Goal: Transaction & Acquisition: Book appointment/travel/reservation

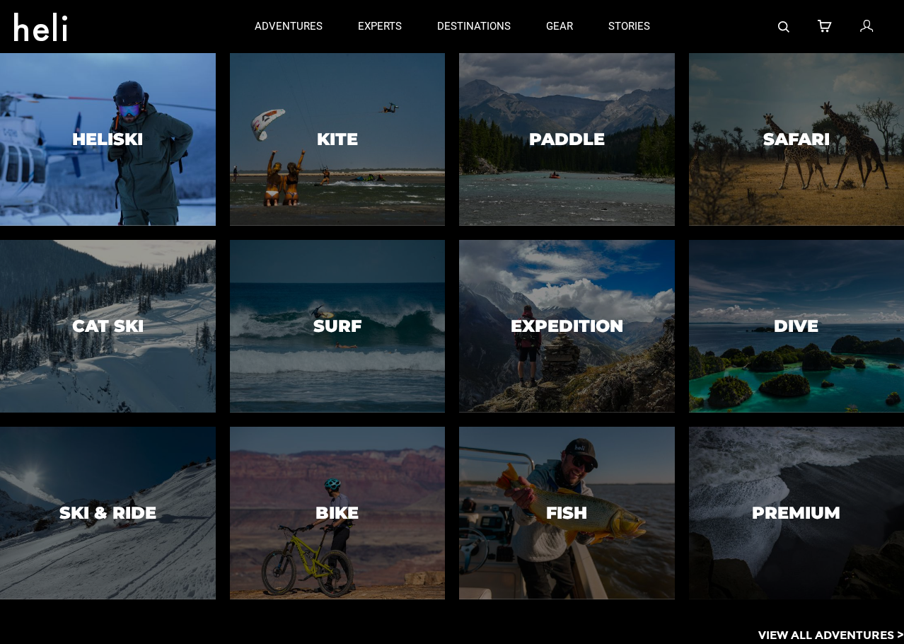
click at [131, 145] on h3 "Heliski" at bounding box center [107, 139] width 71 height 18
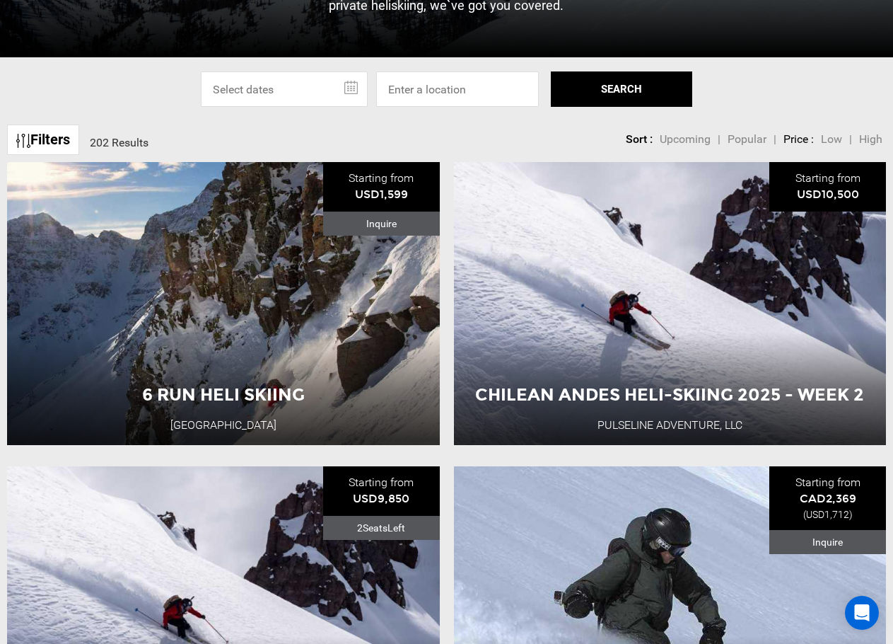
scroll to position [461, 0]
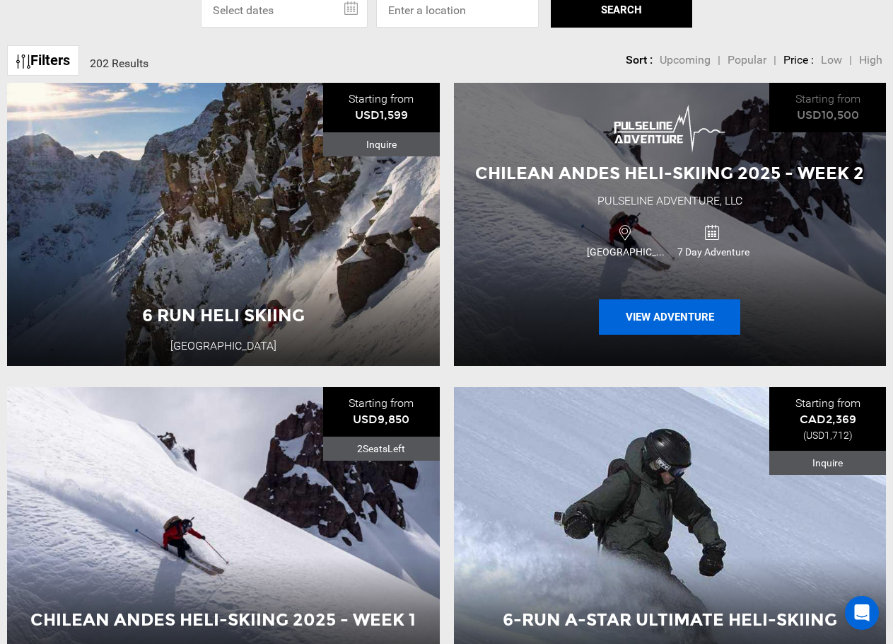
click at [668, 326] on button "View Adventure" at bounding box center [669, 316] width 141 height 35
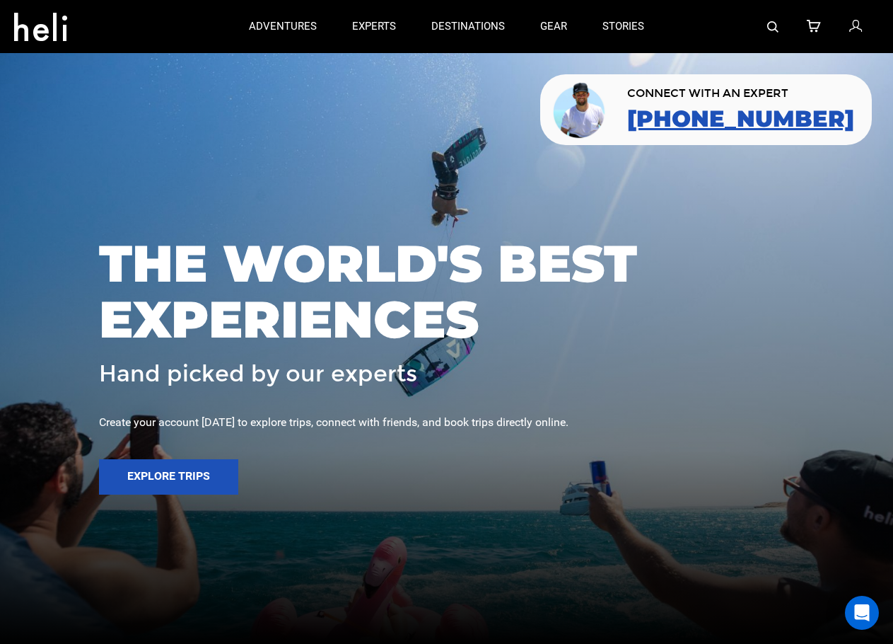
click at [710, 113] on link "[PHONE_NUMBER]" at bounding box center [740, 118] width 227 height 25
